Goal: Information Seeking & Learning: Learn about a topic

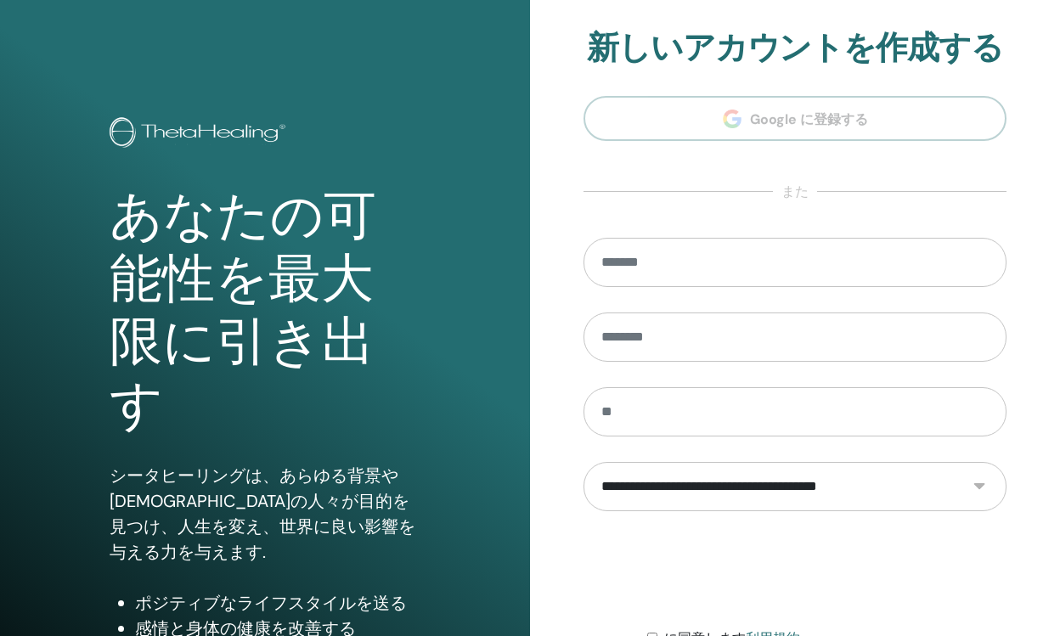
click at [813, 124] on section "**********" at bounding box center [794, 384] width 423 height 711
click at [786, 257] on input "email" at bounding box center [794, 262] width 423 height 49
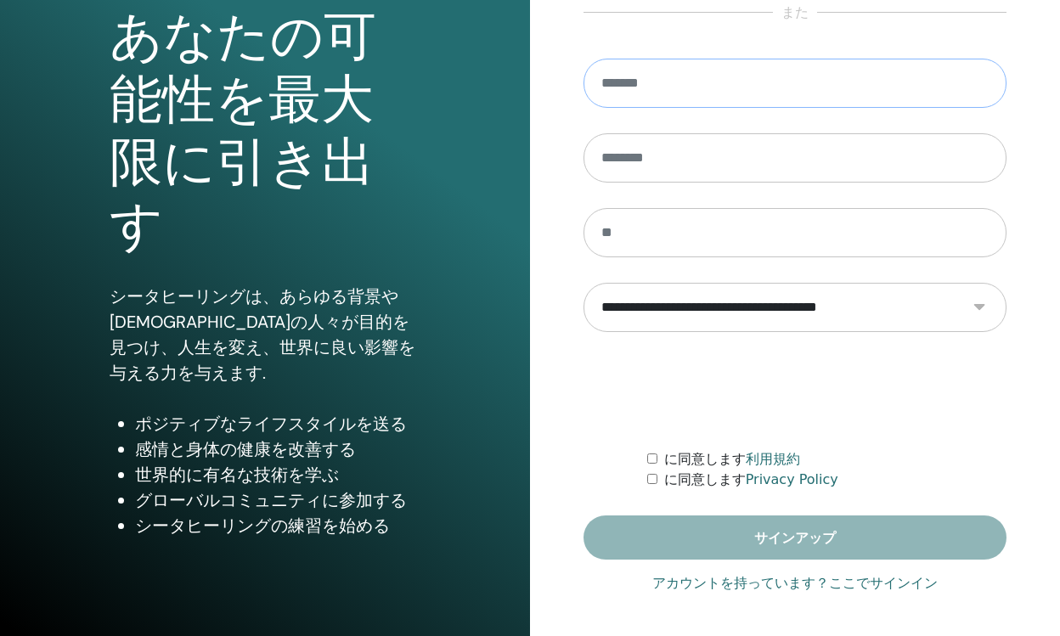
scroll to position [179, 0]
click at [727, 586] on link "アカウントを持っています？ここでサインイン" at bounding box center [794, 583] width 285 height 20
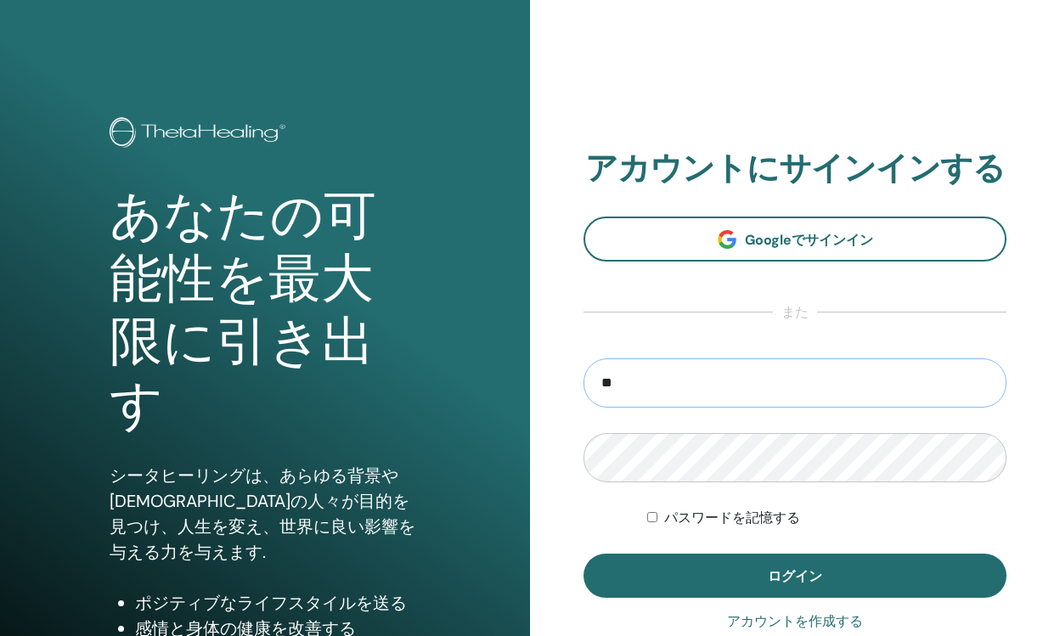
type input "*"
type input "**********"
click at [795, 576] on button "ログイン" at bounding box center [794, 576] width 423 height 44
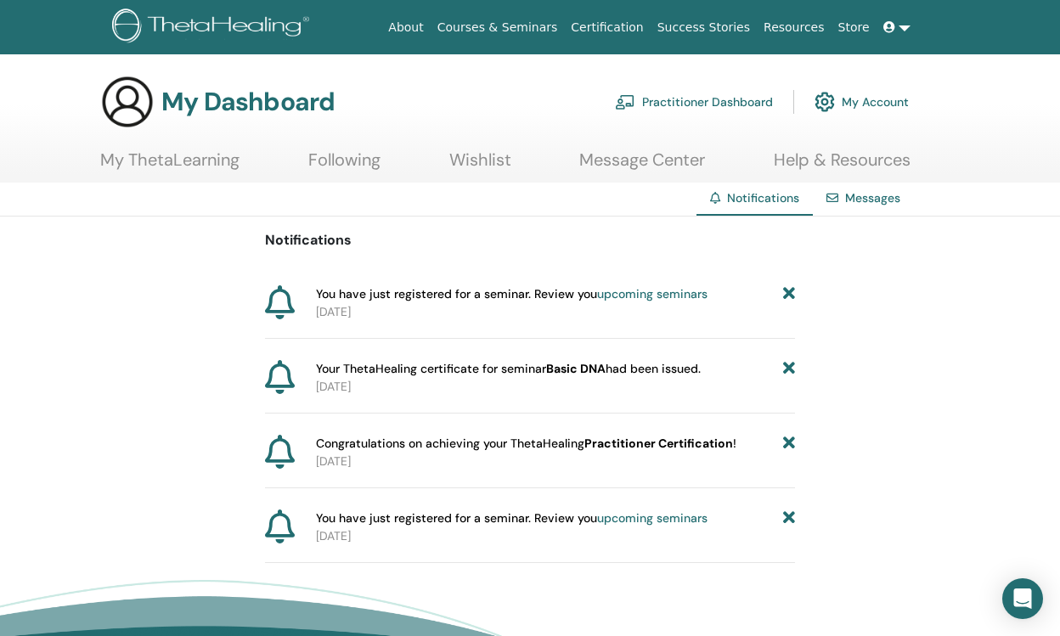
click at [637, 296] on link "upcoming seminars" at bounding box center [652, 293] width 110 height 15
click at [525, 28] on link "Courses & Seminars" at bounding box center [498, 27] width 134 height 31
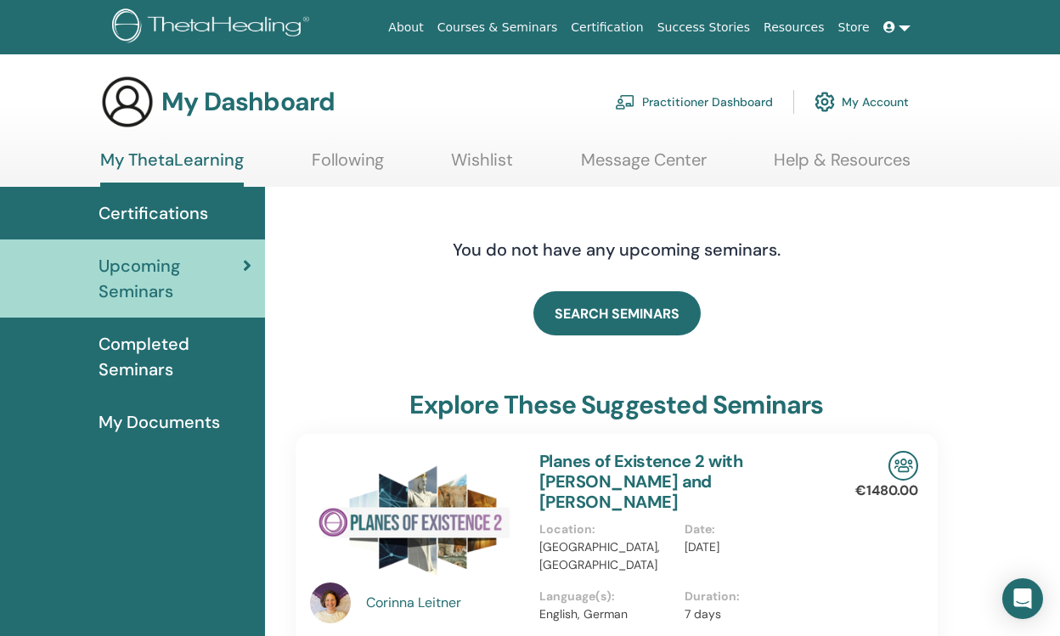
click at [902, 29] on link at bounding box center [896, 27] width 41 height 31
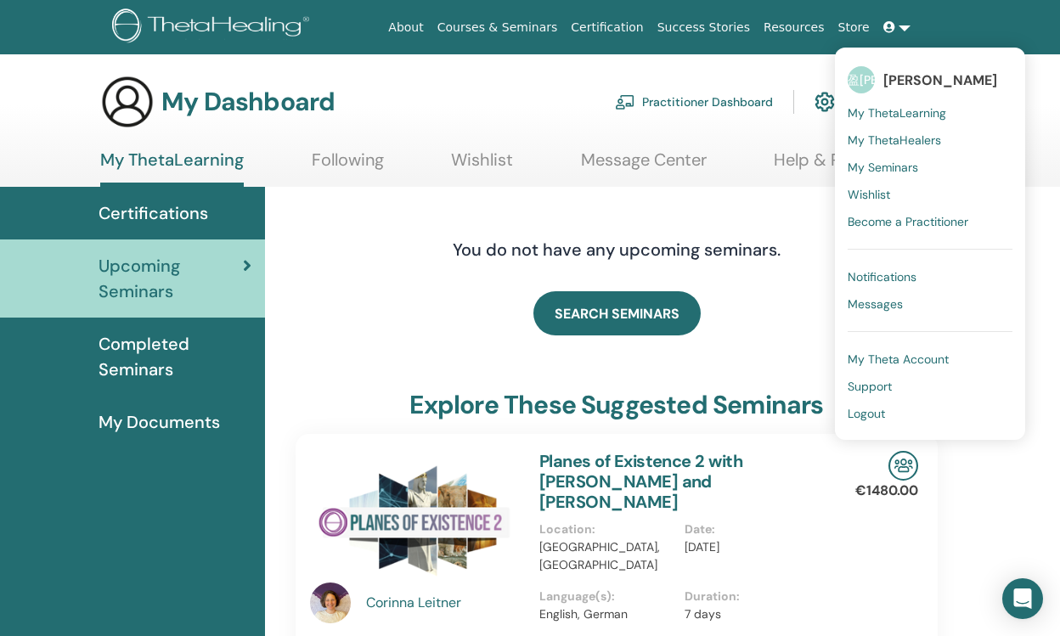
click at [403, 280] on div "You do not have any upcoming seminars." at bounding box center [616, 249] width 535 height 85
